Goal: Information Seeking & Learning: Learn about a topic

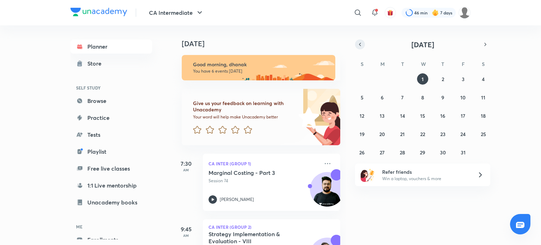
click at [360, 42] on icon "button" at bounding box center [360, 44] width 6 height 6
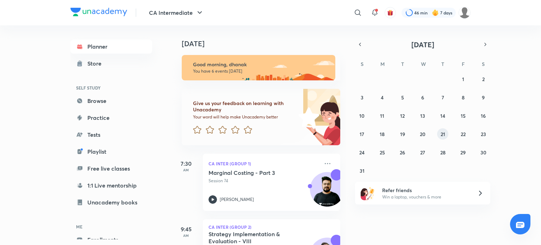
click at [440, 130] on button "21" at bounding box center [442, 133] width 11 height 11
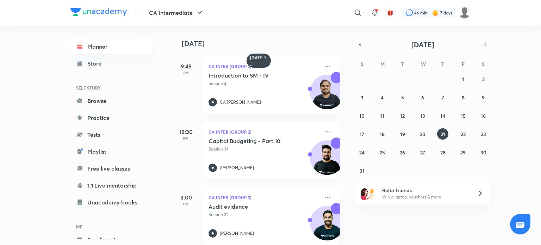
click at [209, 167] on icon at bounding box center [213, 167] width 8 height 8
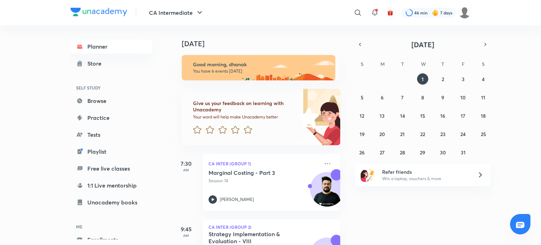
click at [362, 43] on icon "button" at bounding box center [360, 44] width 6 height 6
click at [362, 44] on icon "button" at bounding box center [360, 44] width 6 height 6
click at [464, 132] on abbr "22" at bounding box center [463, 134] width 5 height 7
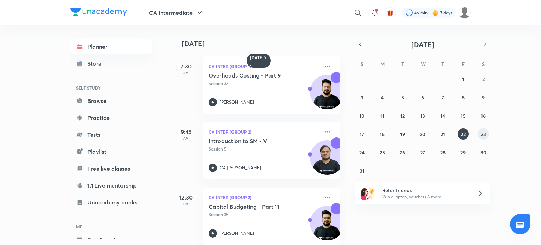
click at [478, 135] on button "23" at bounding box center [483, 133] width 11 height 11
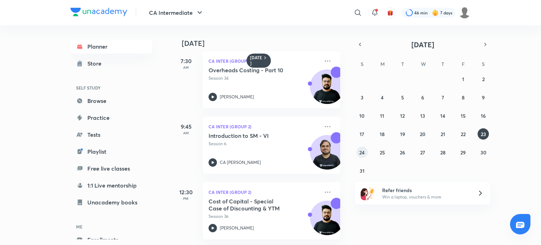
click at [359, 152] on button "24" at bounding box center [361, 152] width 11 height 11
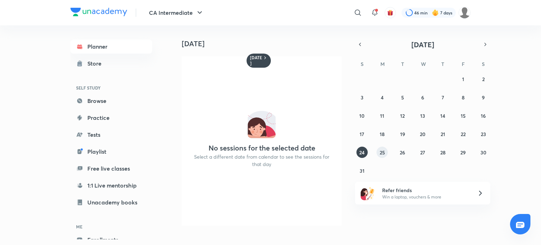
click at [383, 153] on abbr "25" at bounding box center [382, 152] width 5 height 7
